Goal: Information Seeking & Learning: Compare options

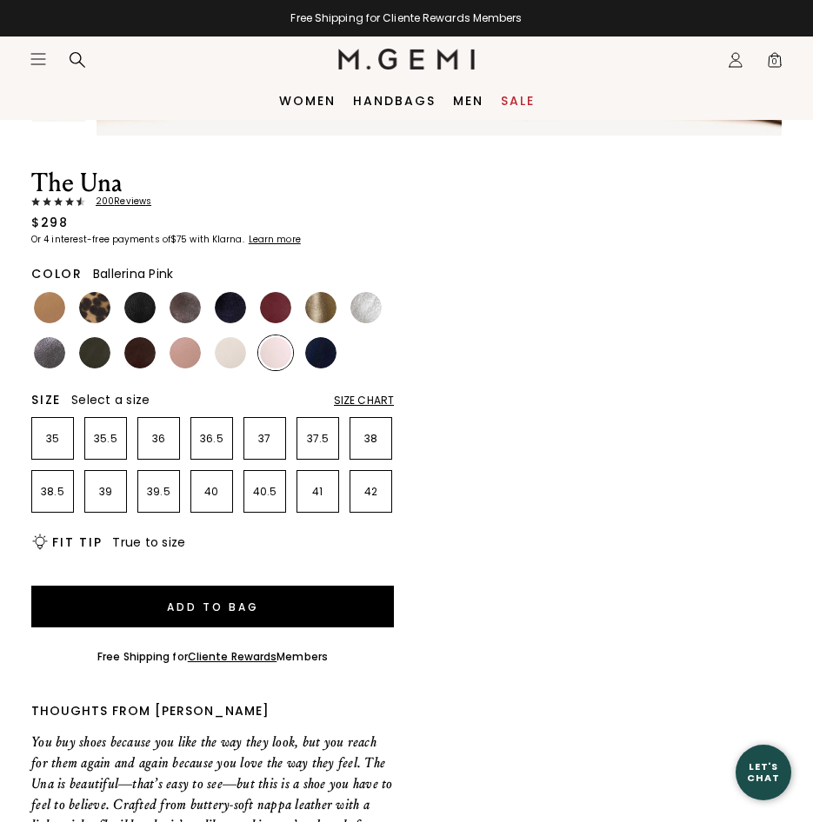
scroll to position [13, 0]
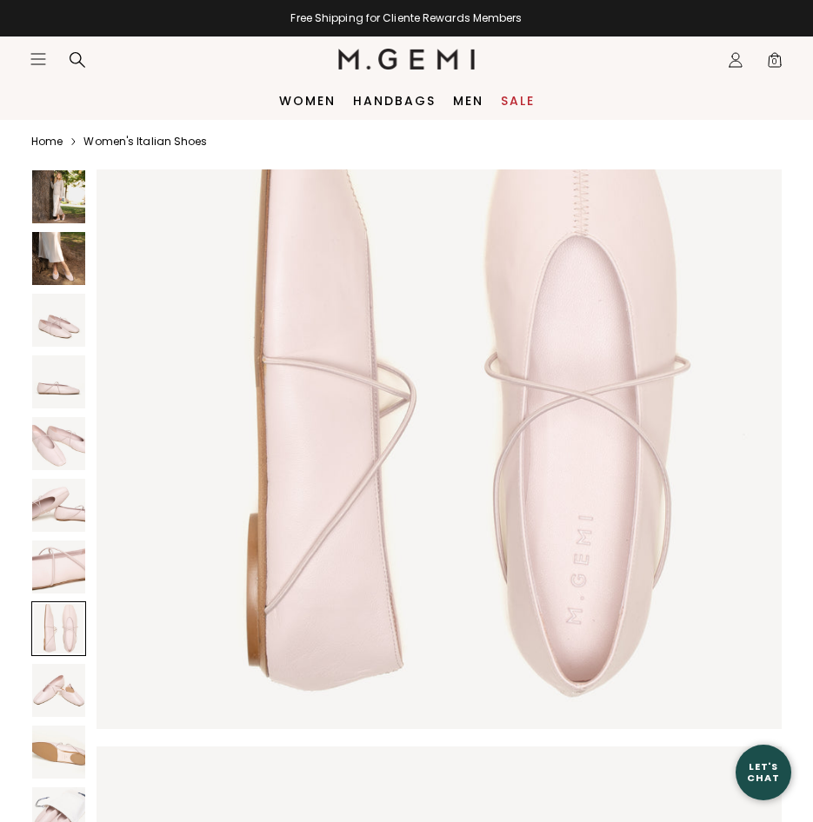
click at [59, 254] on img at bounding box center [58, 258] width 53 height 53
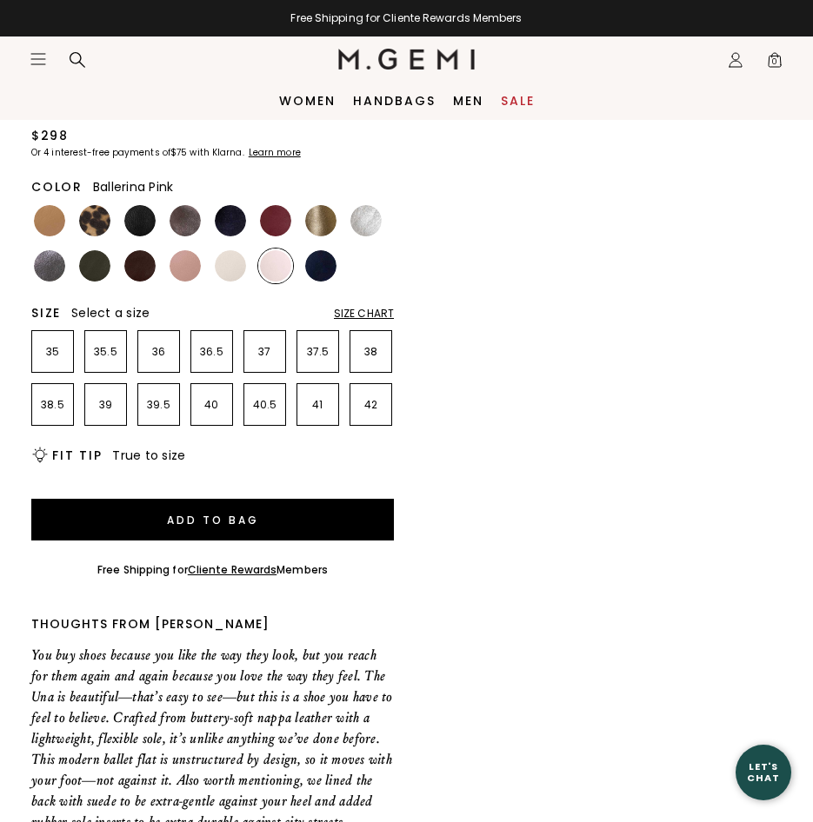
scroll to position [709, 0]
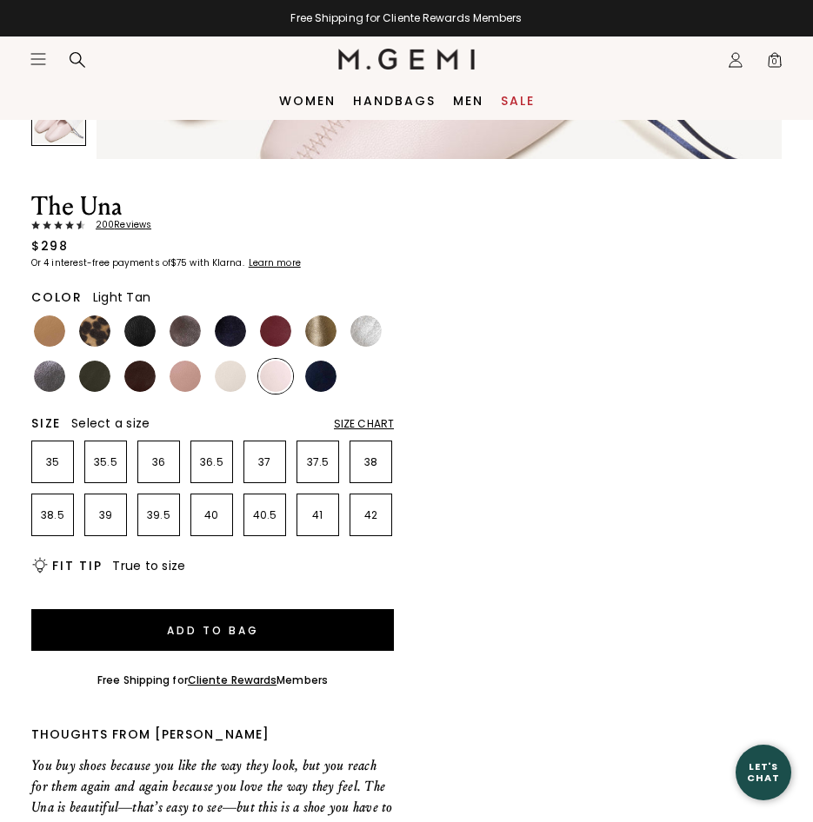
click at [55, 327] on img at bounding box center [49, 331] width 31 height 31
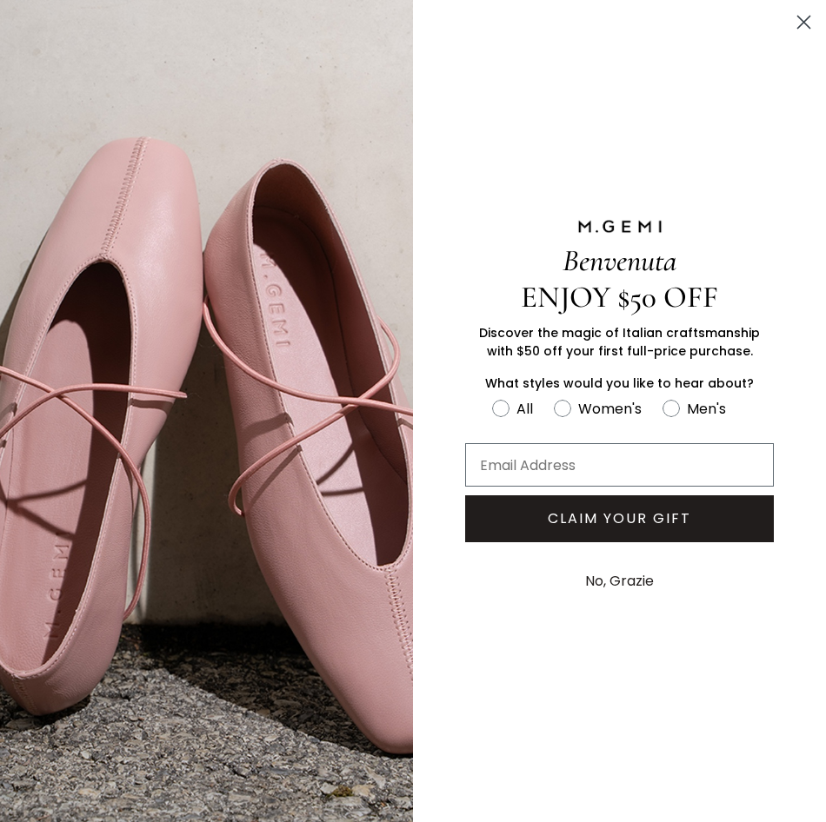
click at [802, 21] on icon "Close dialog" at bounding box center [804, 23] width 12 height 12
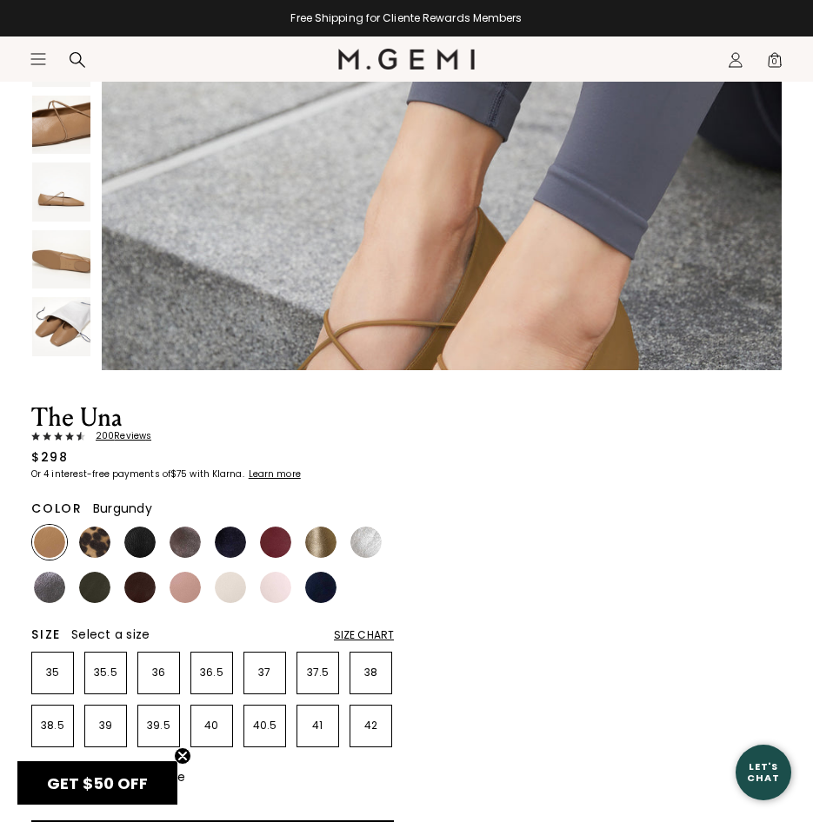
scroll to position [535, 0]
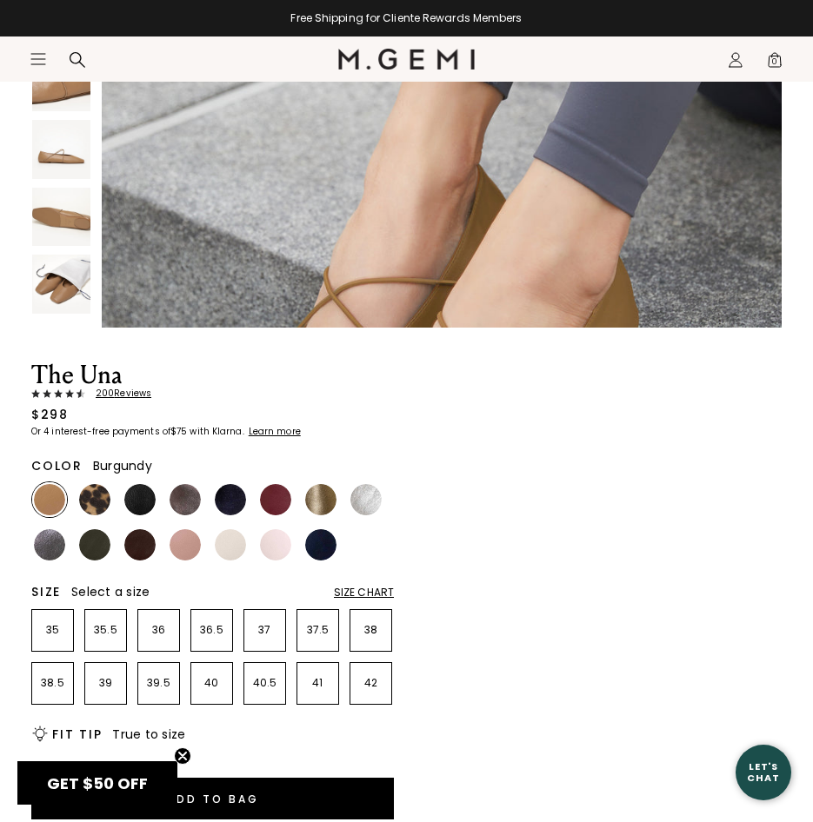
click at [269, 506] on img at bounding box center [275, 499] width 31 height 31
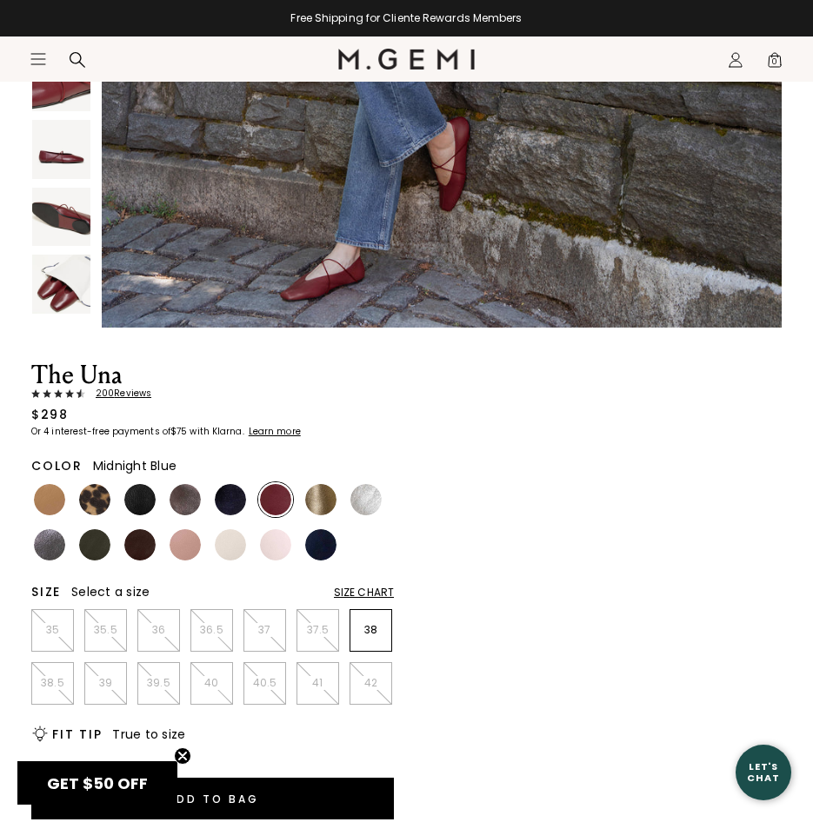
click at [239, 500] on img at bounding box center [230, 499] width 31 height 31
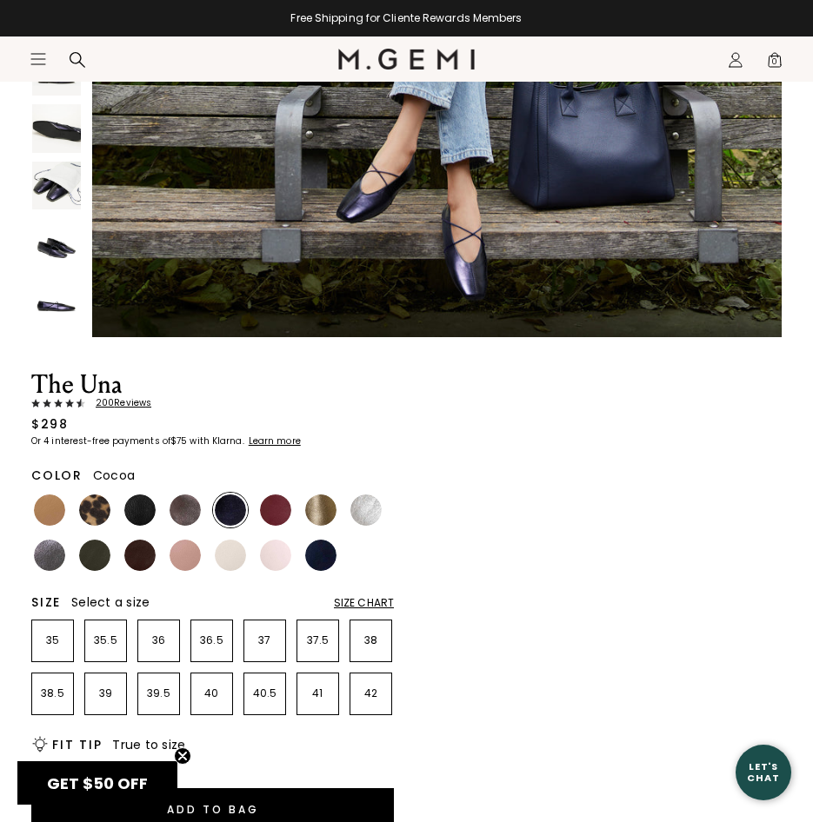
click at [190, 504] on img at bounding box center [185, 510] width 31 height 31
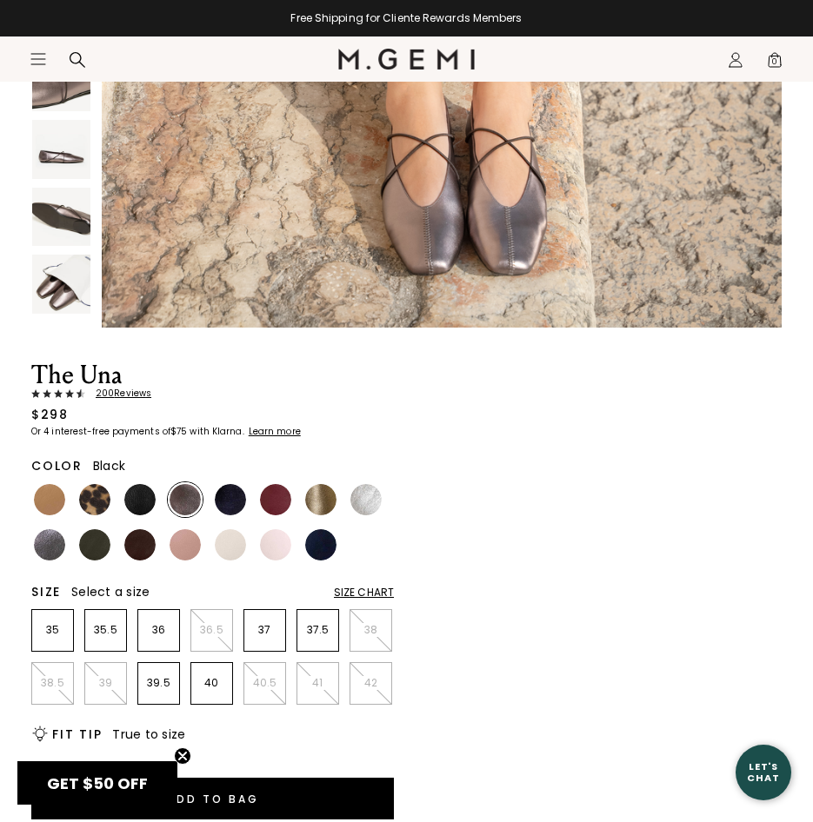
click at [146, 495] on img at bounding box center [139, 499] width 31 height 31
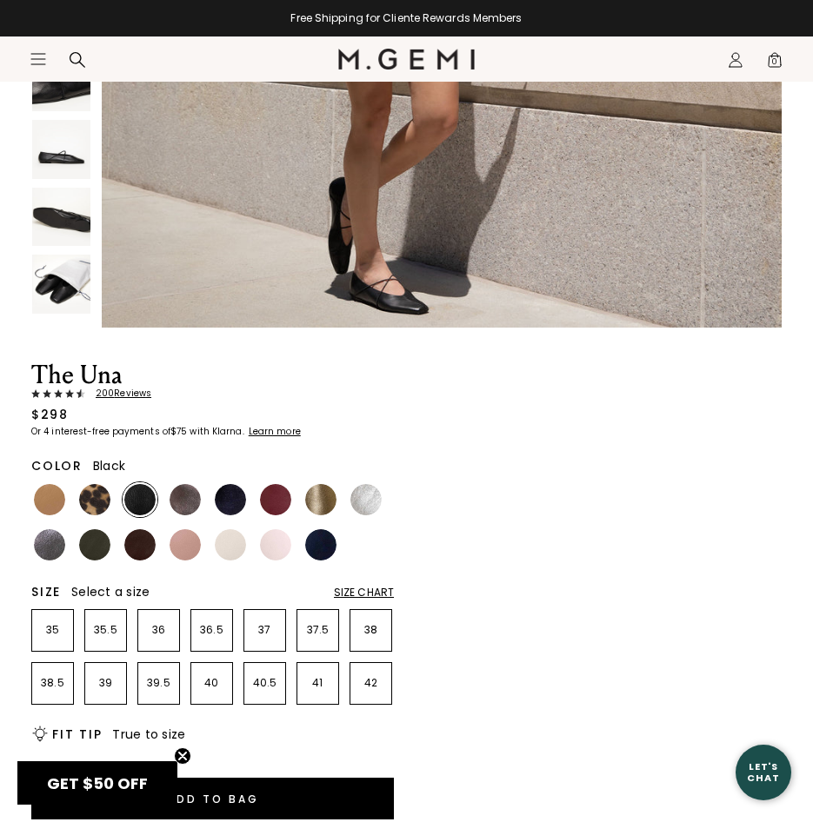
click at [133, 498] on img at bounding box center [139, 499] width 31 height 31
drag, startPoint x: 96, startPoint y: 487, endPoint x: 96, endPoint y: 522, distance: 34.8
click at [97, 487] on img at bounding box center [94, 499] width 31 height 31
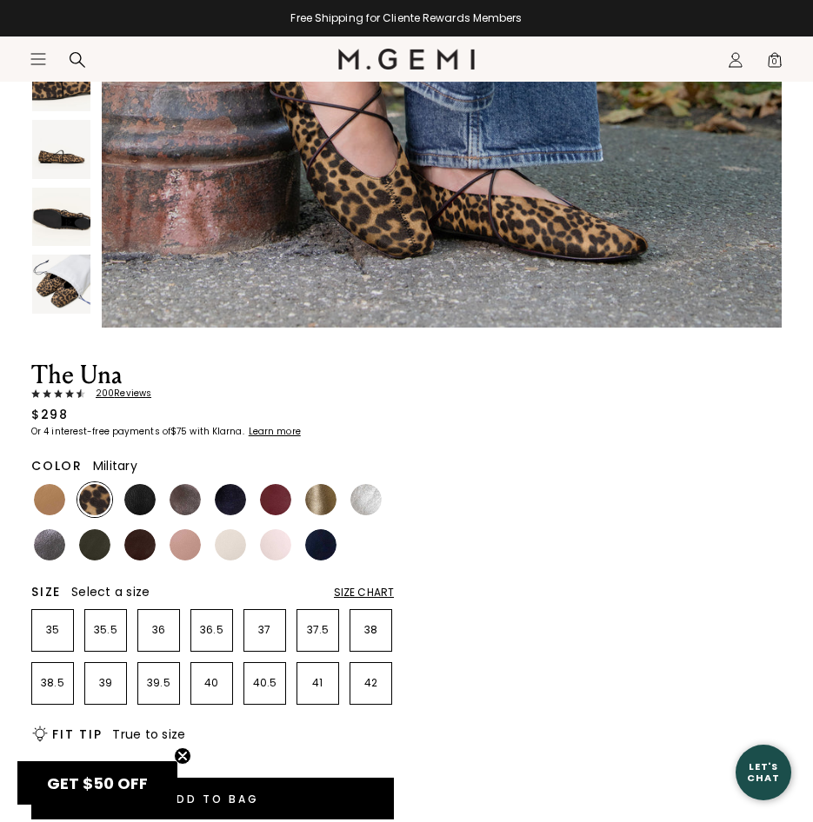
click at [92, 539] on img at bounding box center [94, 544] width 31 height 31
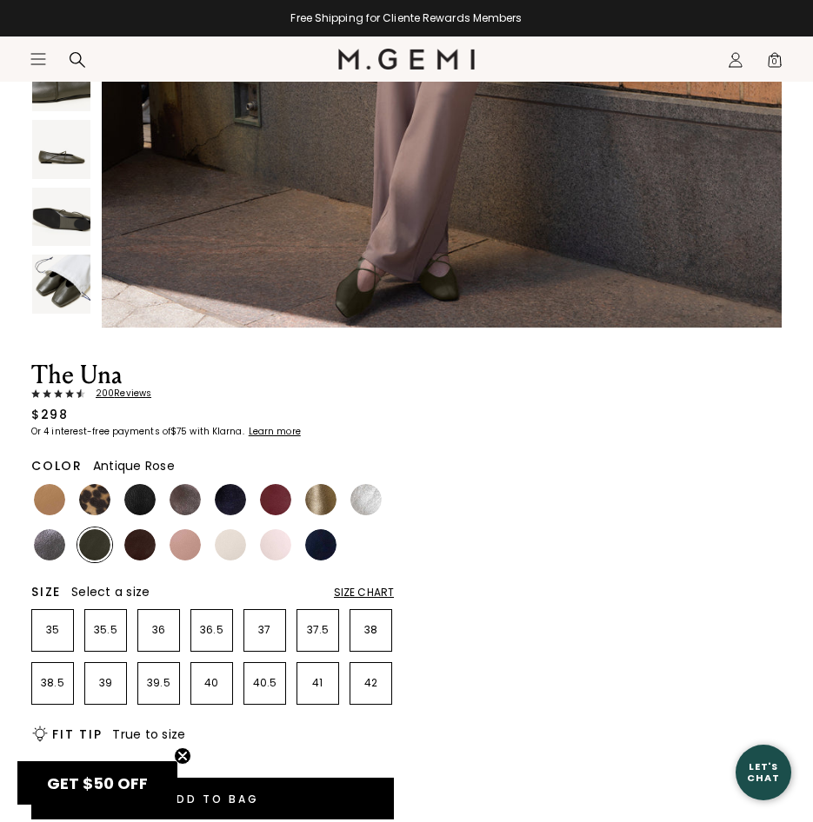
click at [195, 543] on img at bounding box center [185, 544] width 31 height 31
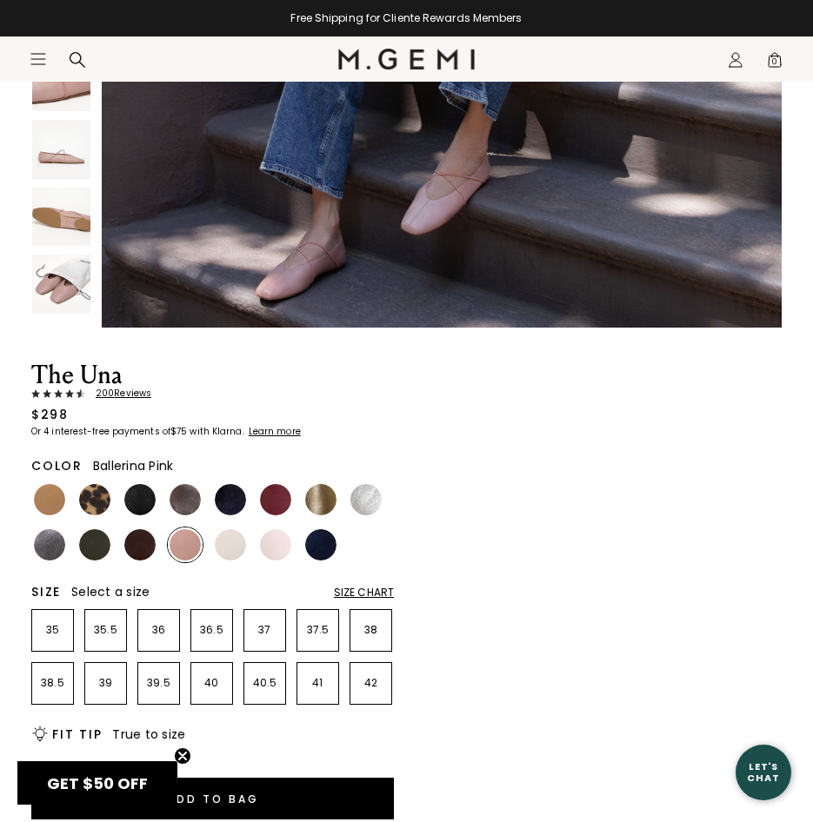
click at [277, 540] on img at bounding box center [275, 544] width 31 height 31
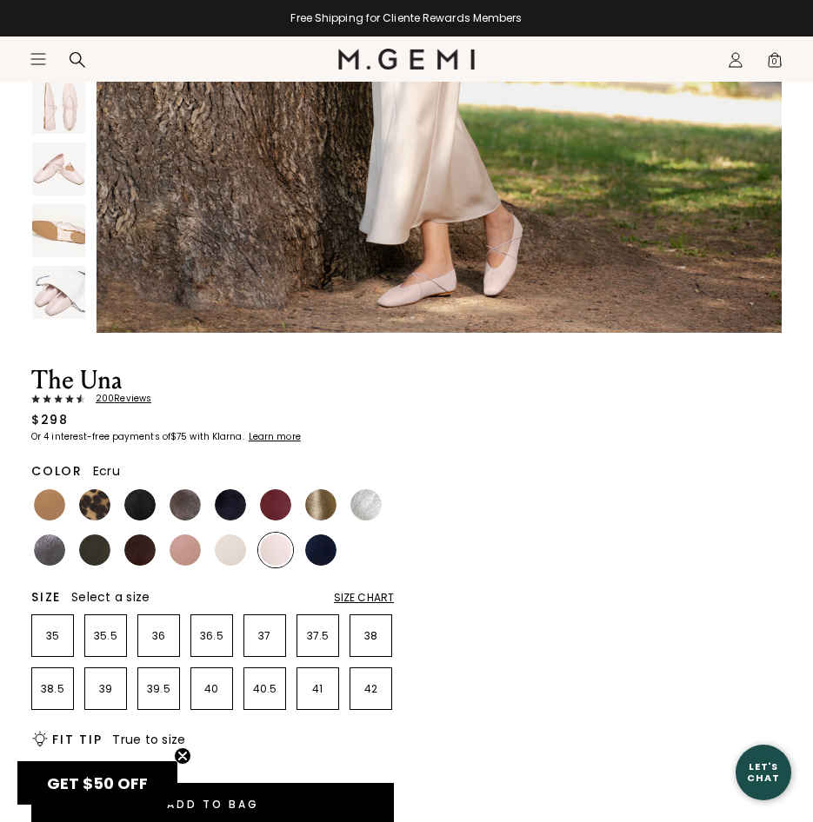
click at [229, 535] on img at bounding box center [230, 550] width 31 height 31
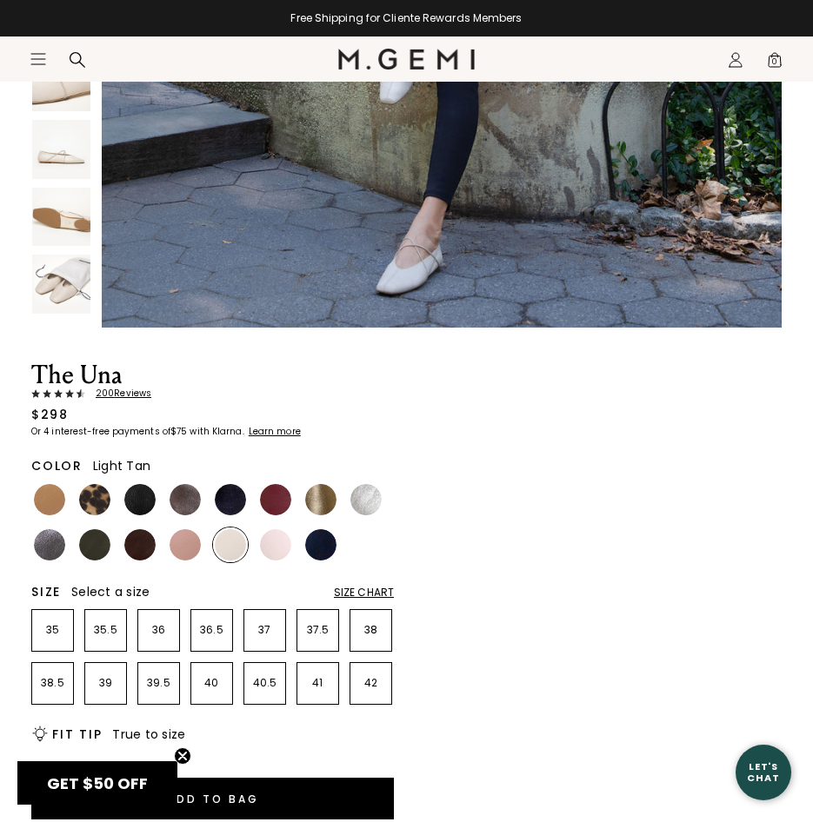
click at [44, 502] on img at bounding box center [49, 499] width 31 height 31
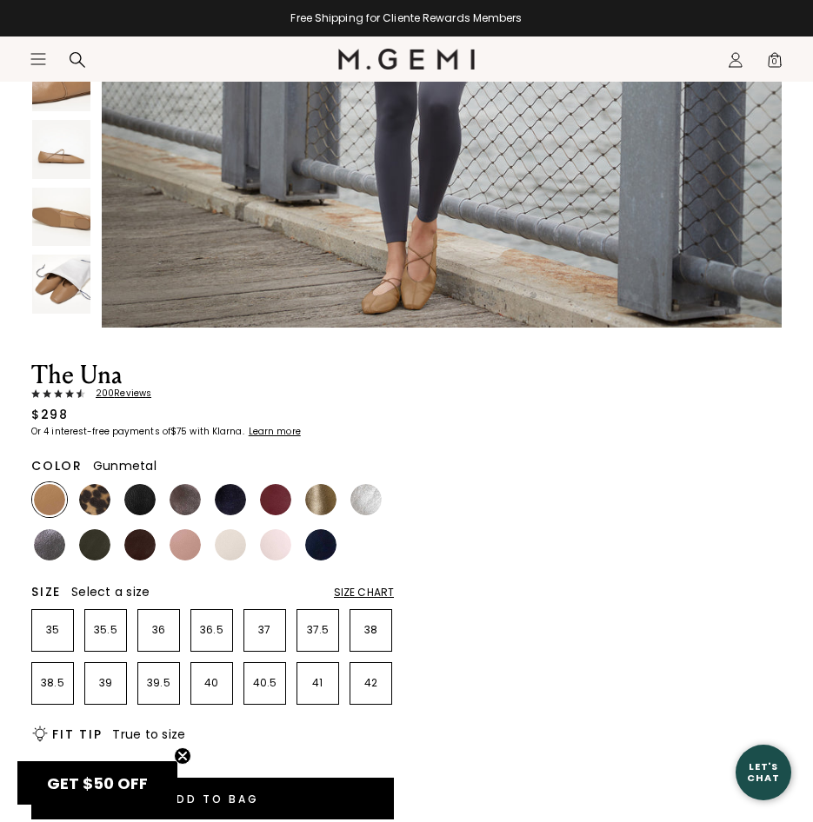
click at [49, 539] on img at bounding box center [49, 544] width 31 height 31
